Goal: Check status

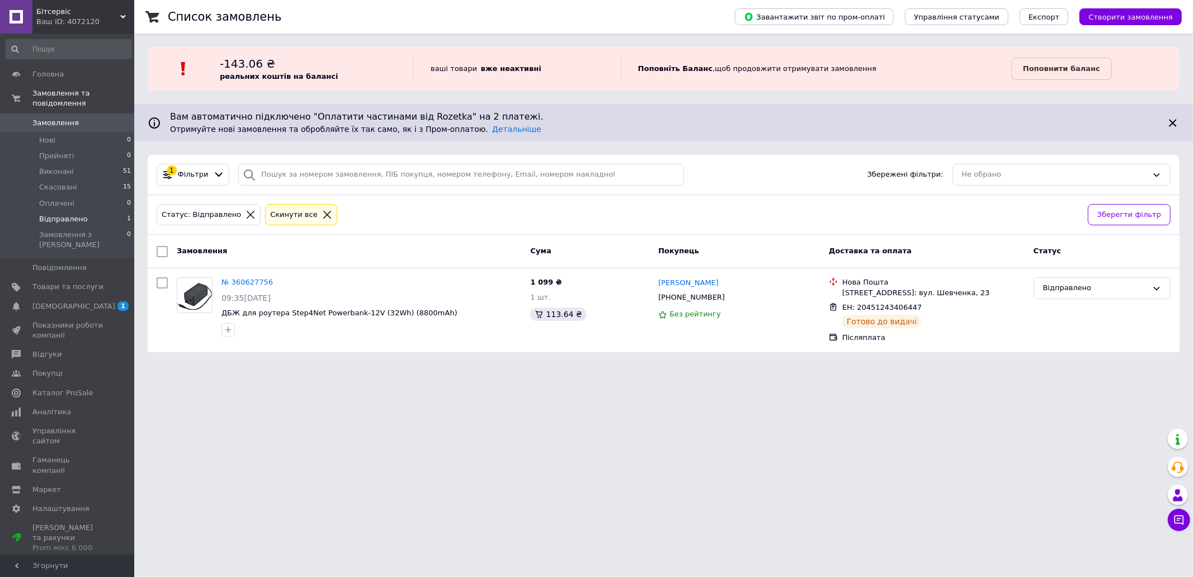
click at [225, 366] on html "Бітсервіс Ваш ID: 4072120 Сайт [PERSON_NAME] покупця Перевірити стан системи Ст…" at bounding box center [596, 183] width 1193 height 366
click at [74, 214] on span "Відправлено" at bounding box center [63, 219] width 49 height 10
